Goal: Task Accomplishment & Management: Complete application form

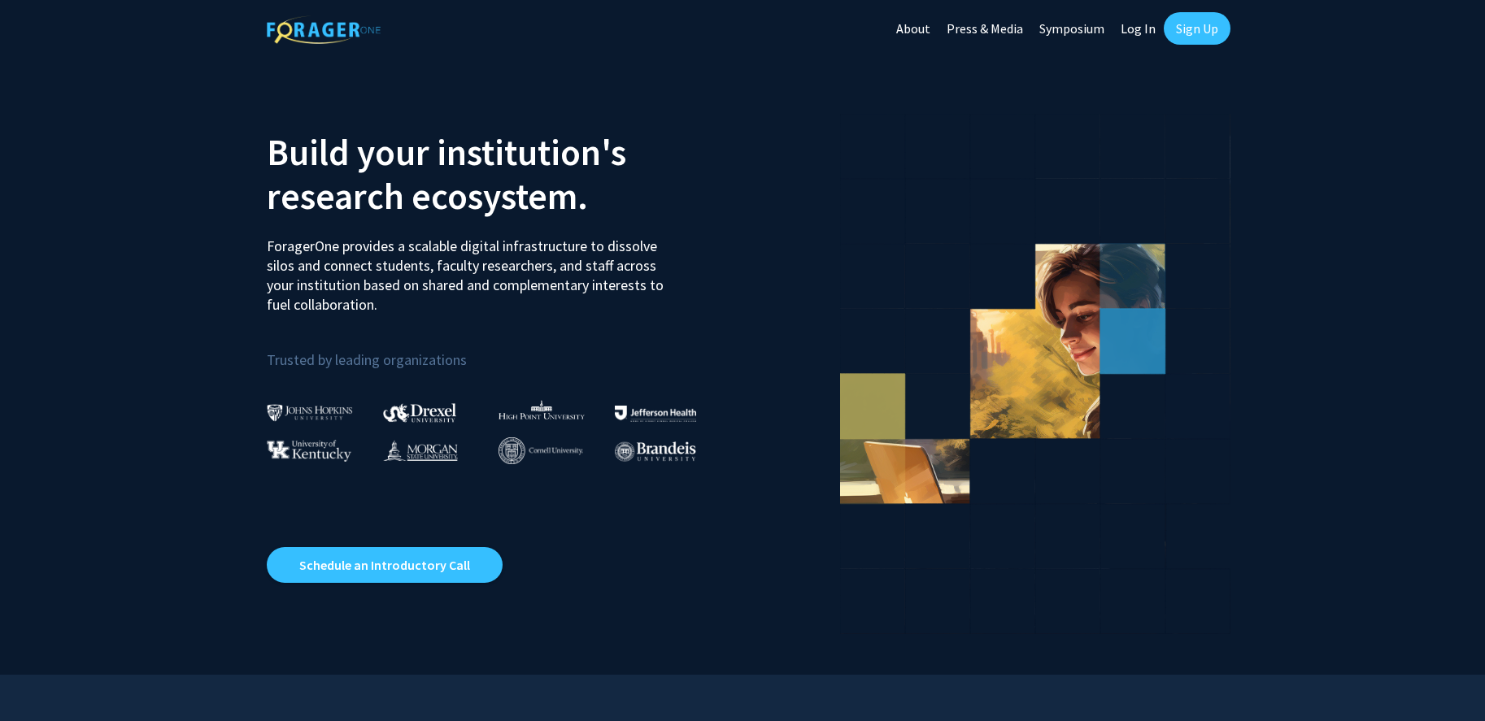
click at [1149, 31] on link "Log In" at bounding box center [1138, 28] width 51 height 57
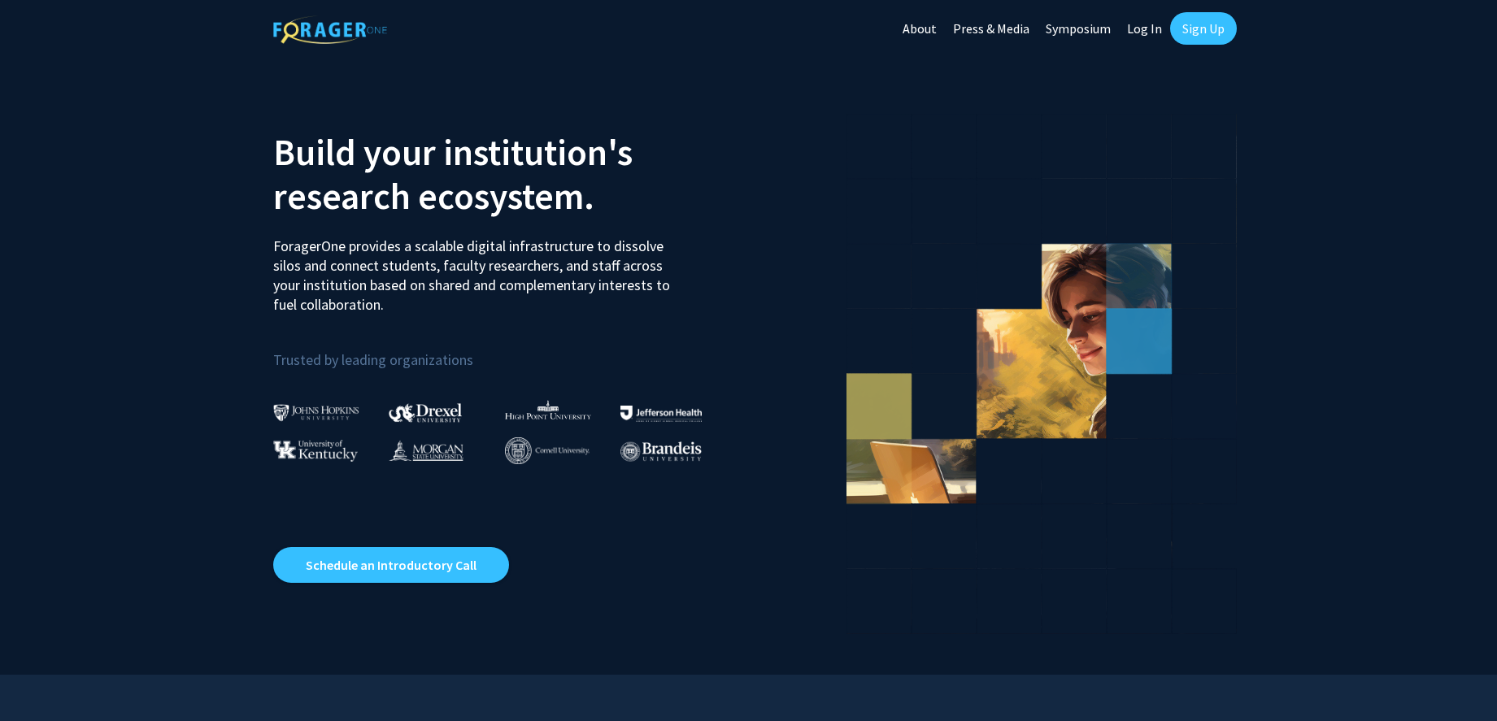
select select
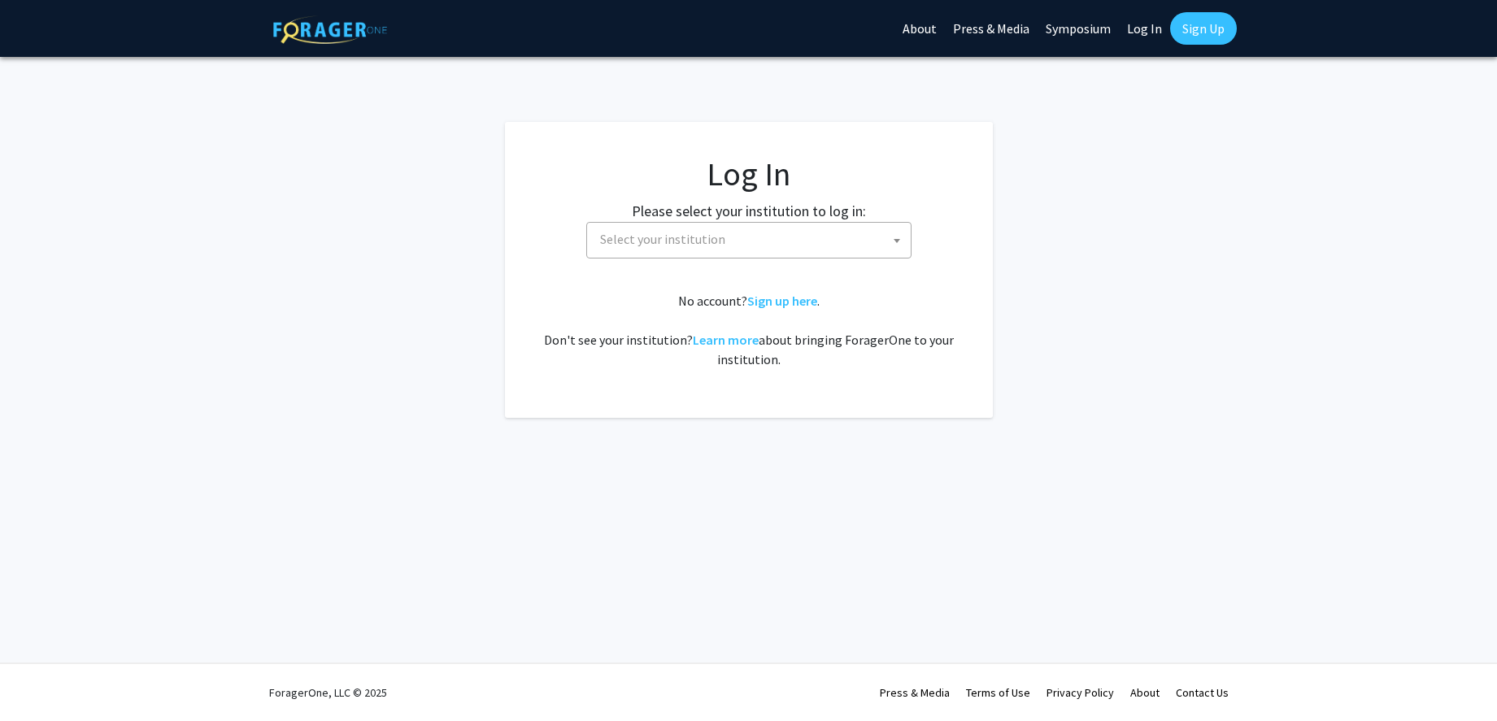
click at [899, 234] on span at bounding box center [897, 241] width 16 height 36
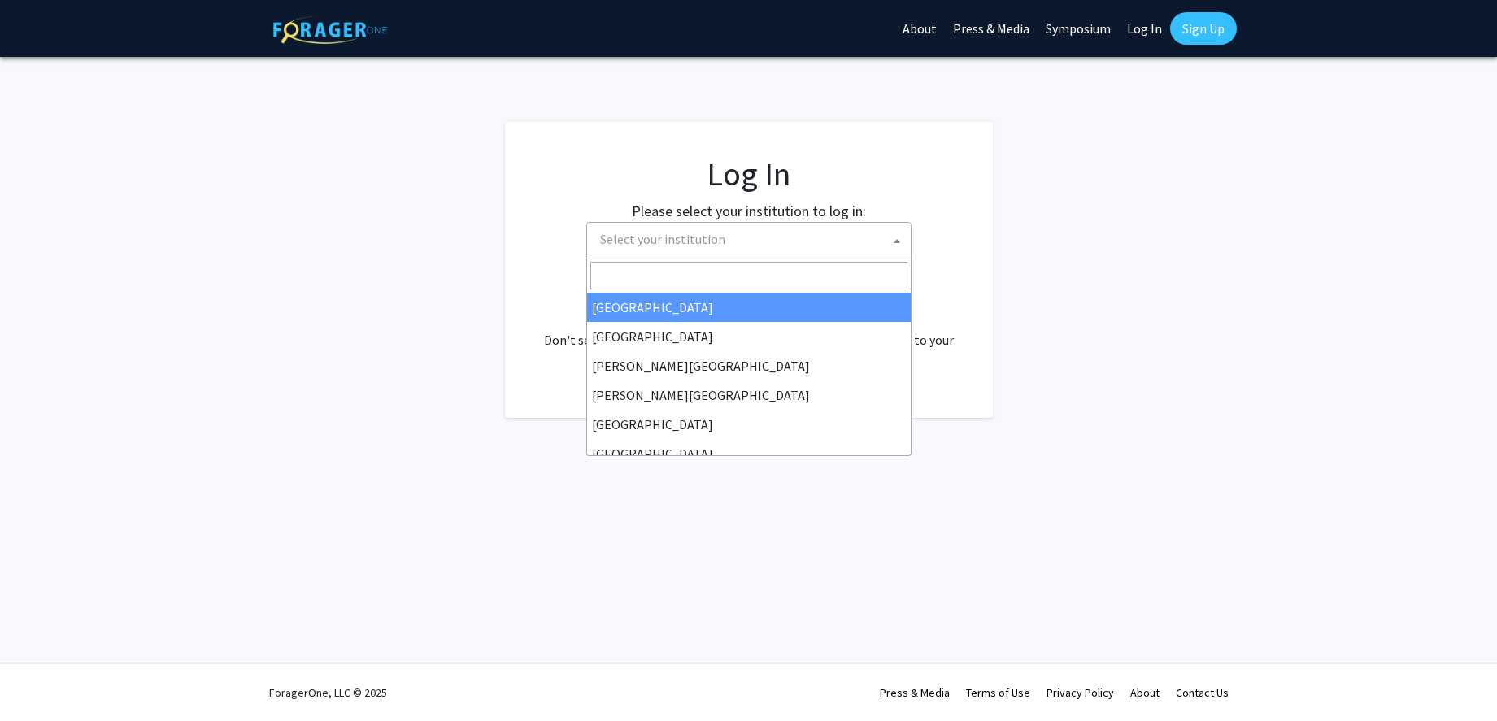
click at [1026, 233] on fg-login "Log In Please select your institution to log in: [GEOGRAPHIC_DATA] [GEOGRAPHIC_…" at bounding box center [748, 270] width 1497 height 296
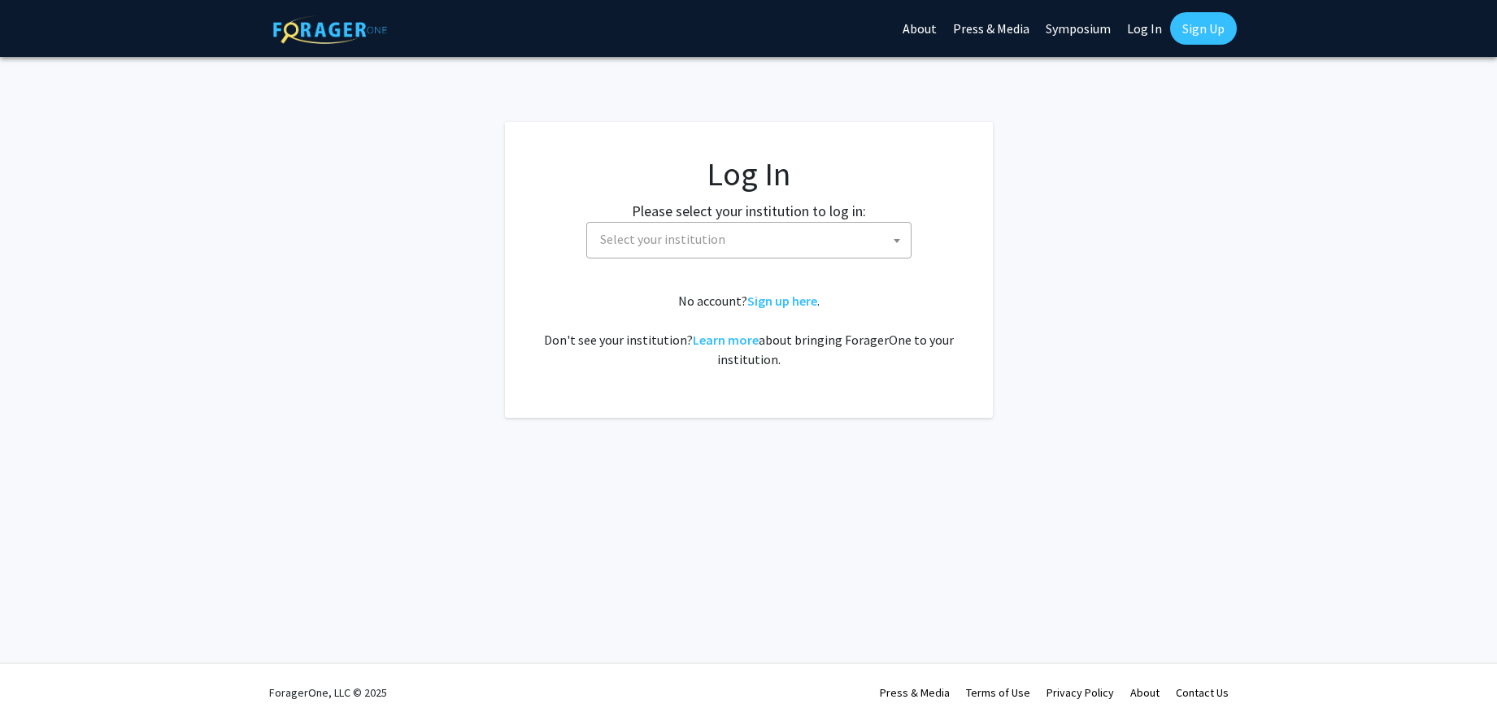
click at [1214, 32] on link "Sign Up" at bounding box center [1203, 28] width 67 height 33
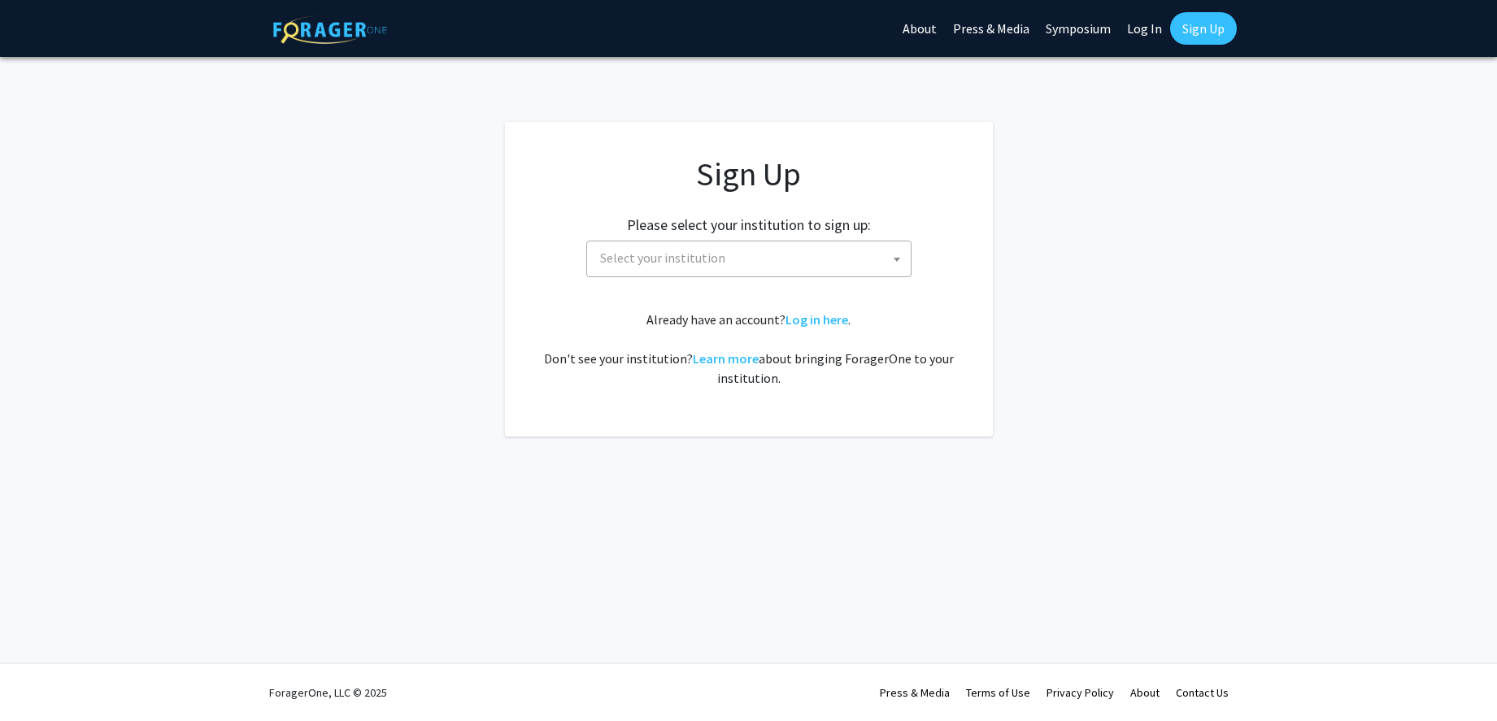
click at [907, 263] on span "Select your institution" at bounding box center [752, 258] width 317 height 33
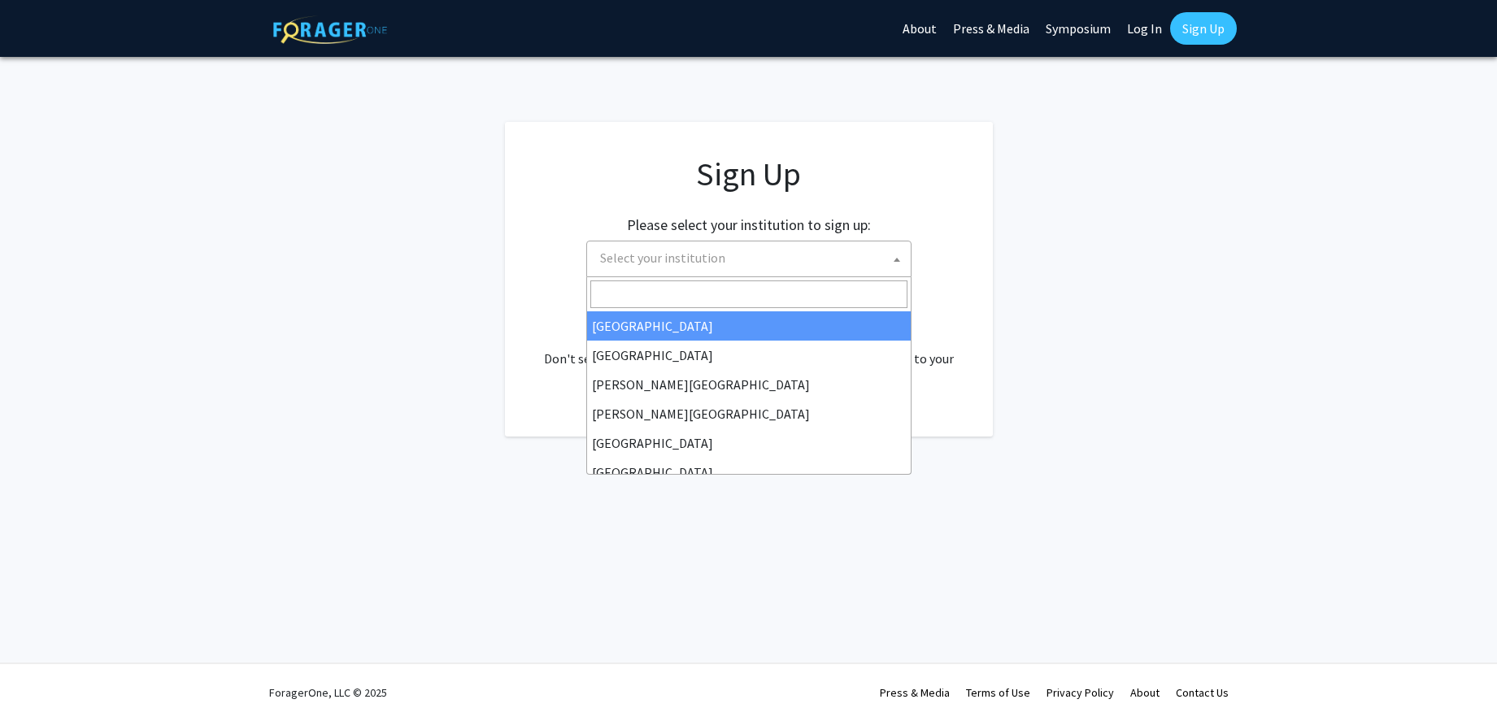
click at [907, 263] on span "Select your institution" at bounding box center [752, 258] width 317 height 33
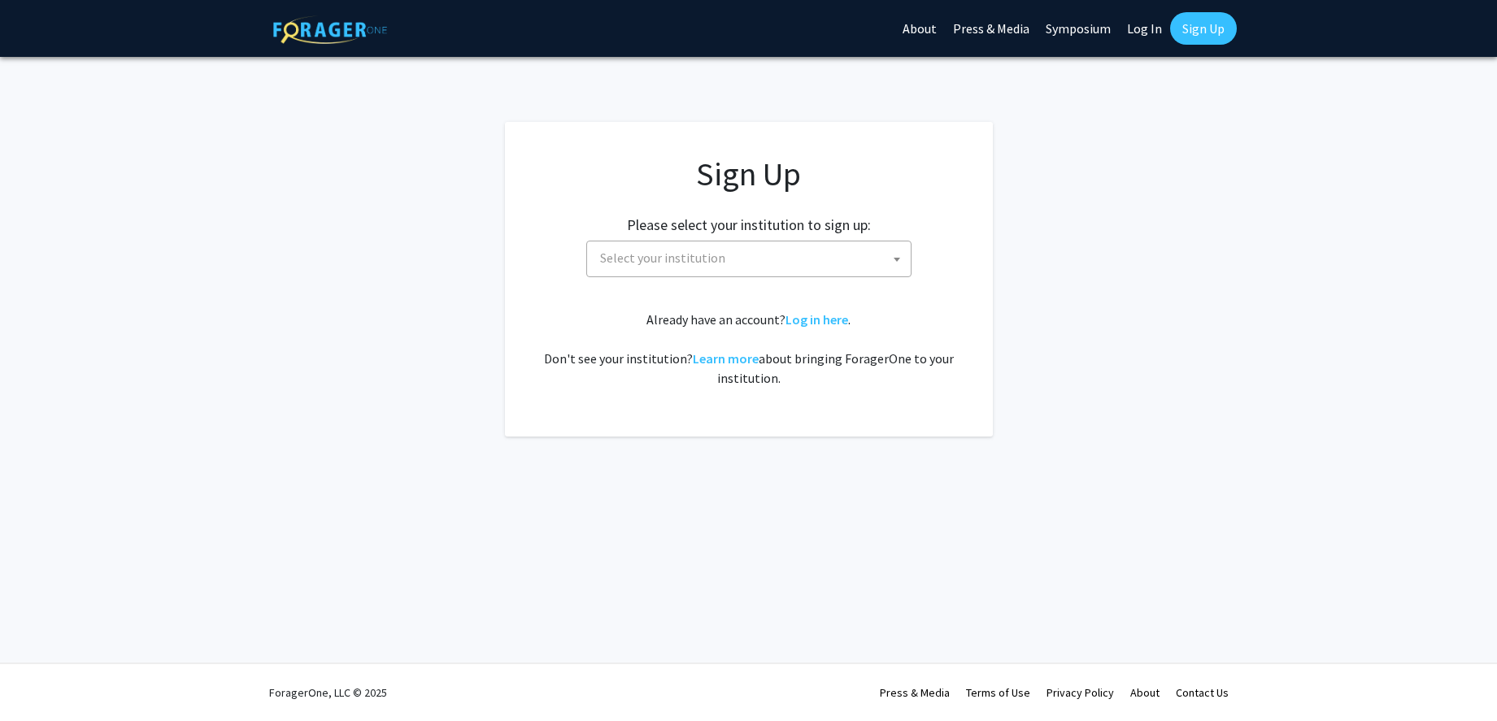
click at [98, 420] on app-signup "Sign Up Please select your institution to sign up: [GEOGRAPHIC_DATA] [GEOGRAPHI…" at bounding box center [748, 279] width 1497 height 315
click at [894, 259] on b at bounding box center [897, 260] width 7 height 4
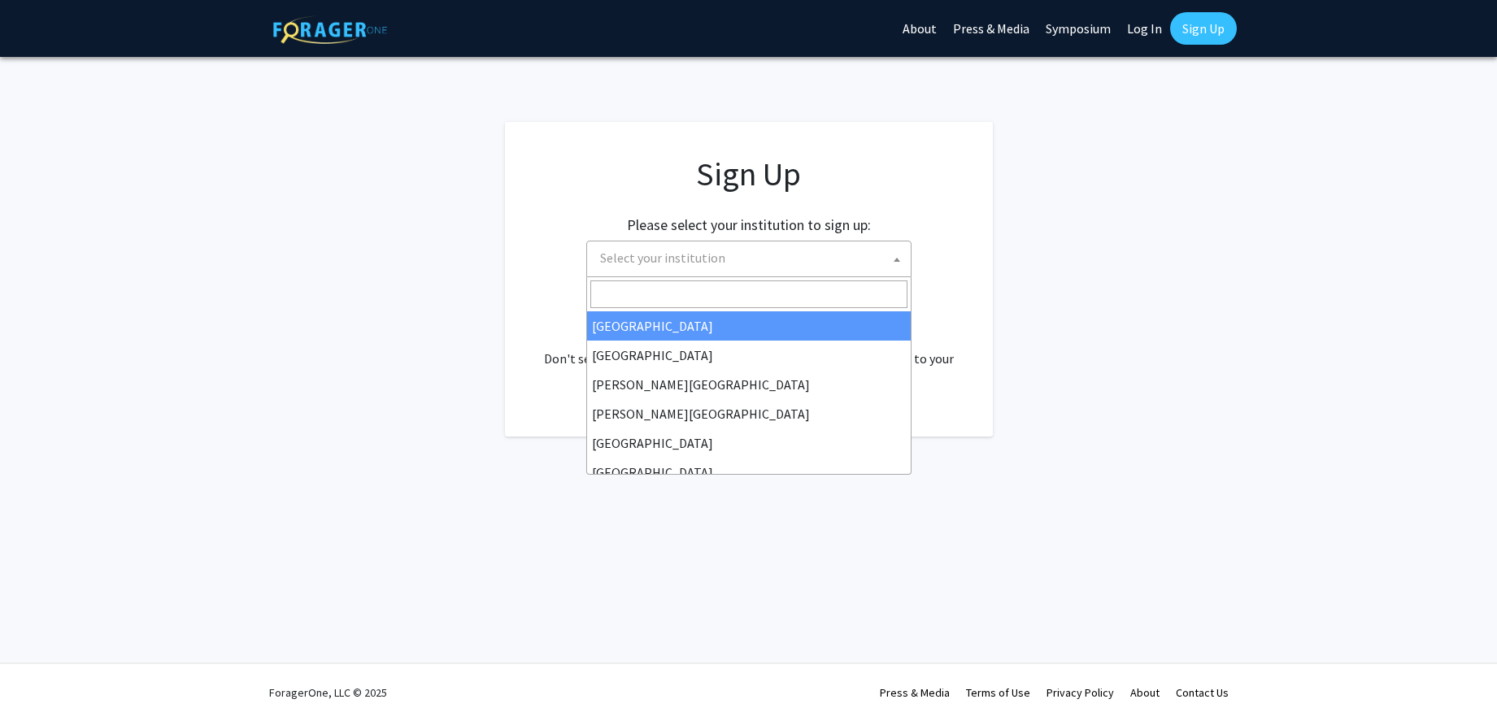
click at [1087, 441] on div "Skip navigation About Press & Media Symposium Log In Sign Up Complete your prof…" at bounding box center [748, 360] width 1497 height 721
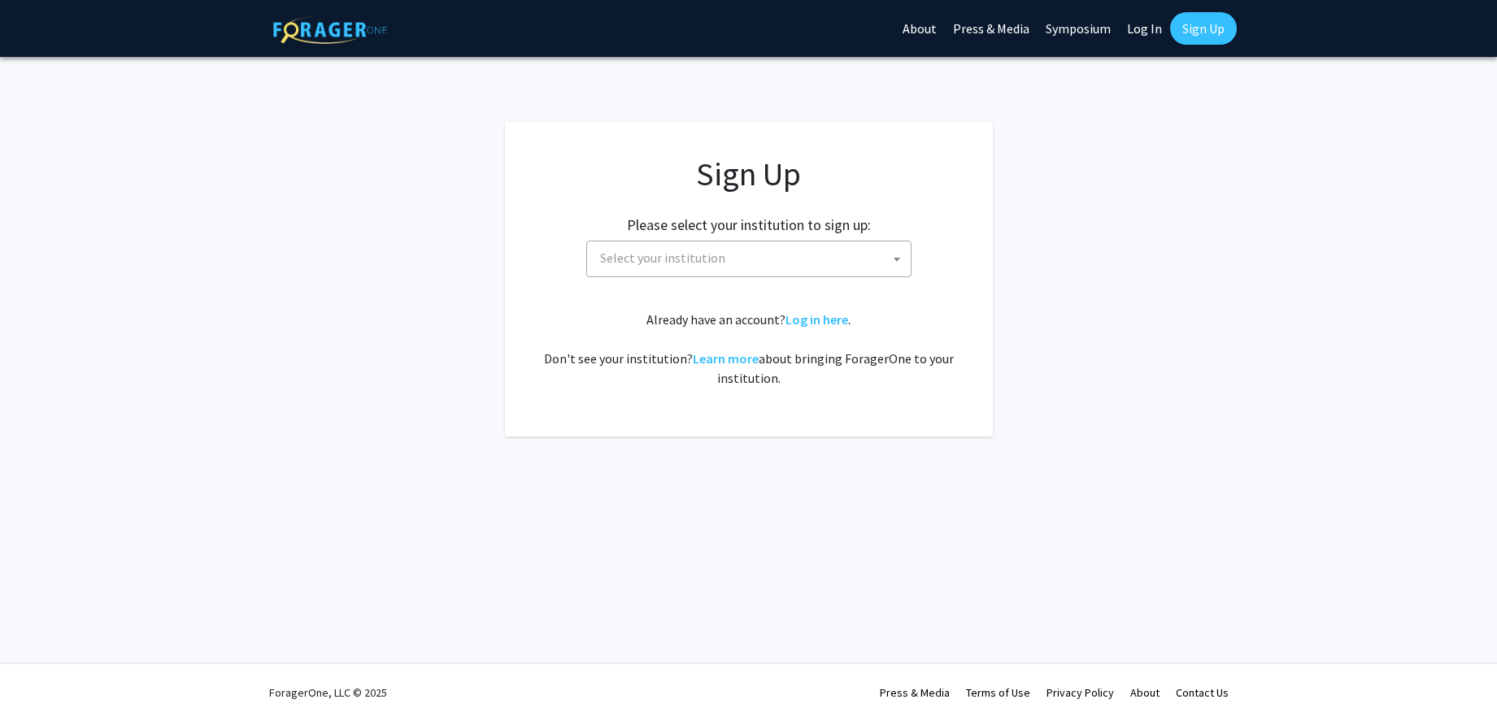
click at [889, 258] on span at bounding box center [897, 260] width 16 height 36
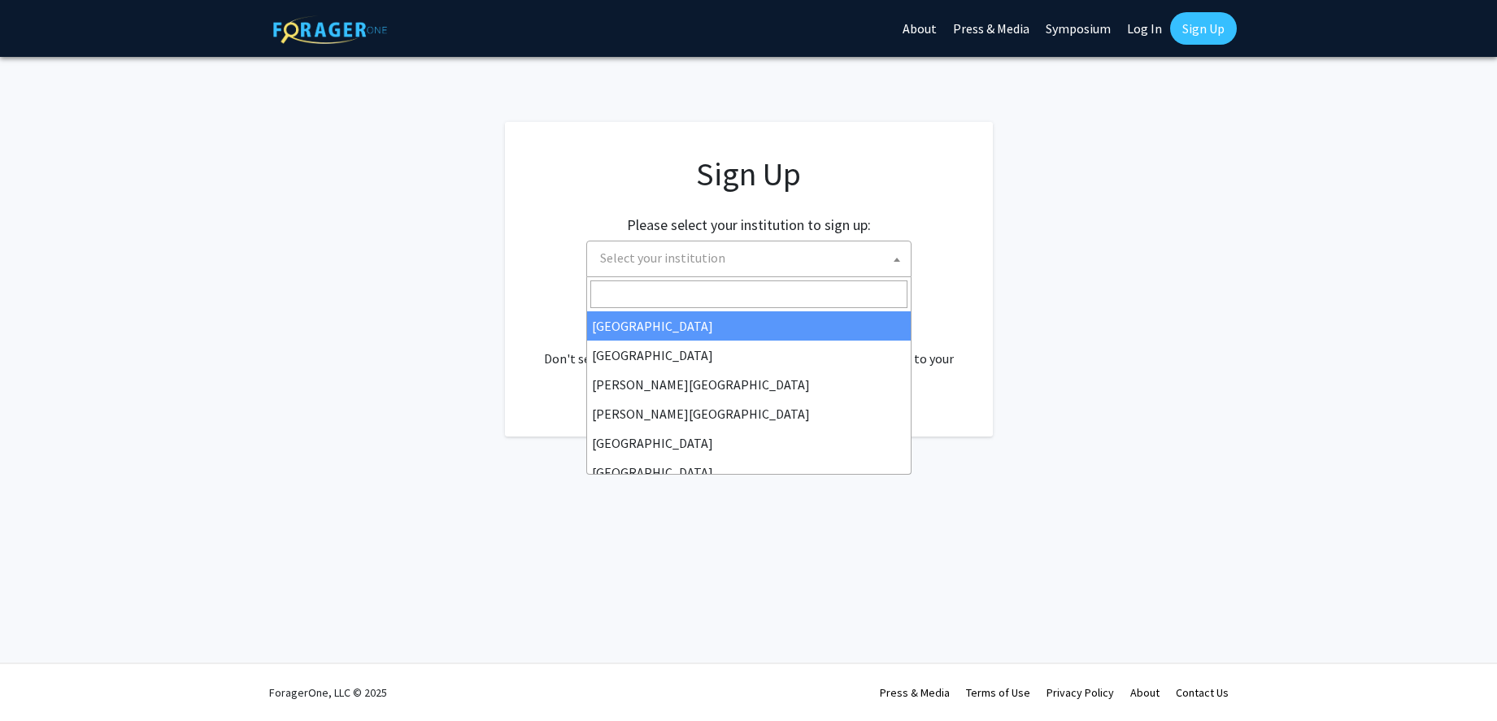
click at [1085, 308] on app-signup "Sign Up Please select your institution to sign up: [GEOGRAPHIC_DATA] [GEOGRAPHI…" at bounding box center [748, 279] width 1497 height 315
